Goal: Navigation & Orientation: Understand site structure

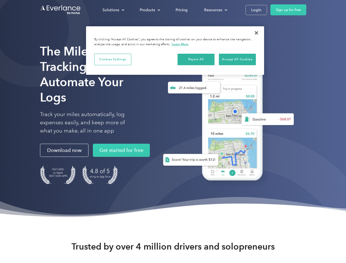
click at [113, 10] on div "Solutions" at bounding box center [110, 10] width 17 height 7
click at [149, 10] on div "Products" at bounding box center [147, 10] width 15 height 7
click at [215, 10] on div "Resources" at bounding box center [213, 10] width 18 height 7
click at [112, 59] on button "Cookies Settings" at bounding box center [112, 59] width 37 height 11
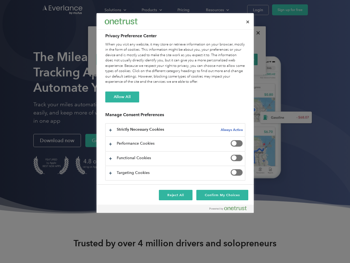
click at [196, 59] on div "When you visit any website, it may store or retrieve information on your browse…" at bounding box center [175, 63] width 140 height 43
click at [237, 59] on div "When you visit any website, it may store or retrieve information on your browse…" at bounding box center [175, 63] width 140 height 43
click at [256, 33] on div at bounding box center [175, 131] width 350 height 263
